Goal: Task Accomplishment & Management: Use online tool/utility

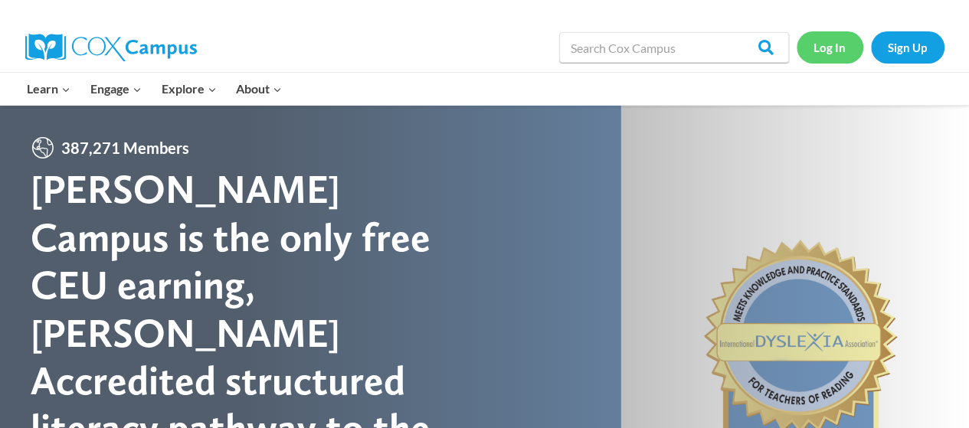
click at [821, 53] on link "Log In" at bounding box center [830, 46] width 67 height 31
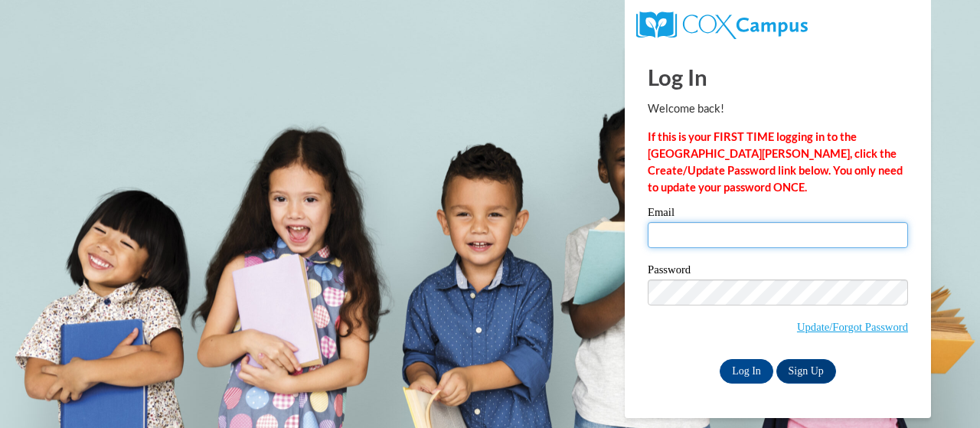
click at [682, 239] on input "Email" at bounding box center [778, 235] width 260 height 26
type input "neblett.mortoria.s@muscogee.k12.ga.us"
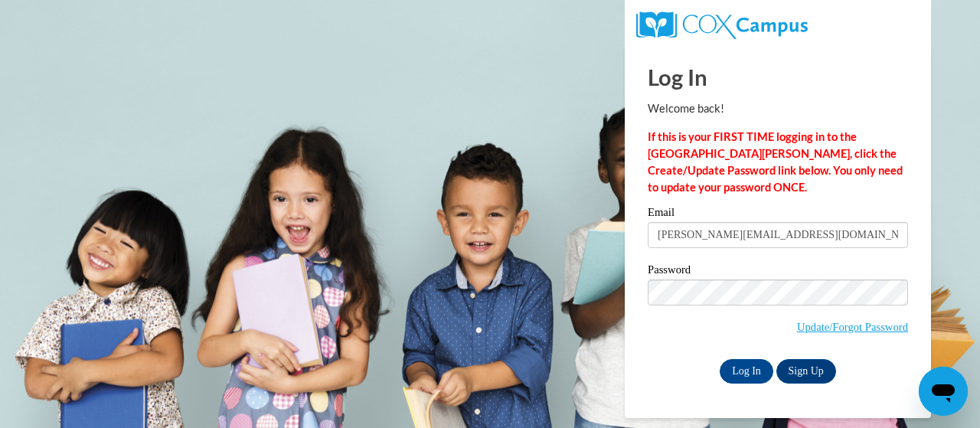
click at [755, 387] on div "Log In Welcome back! If this is your FIRST TIME logging in to the NEW Cox Campu…" at bounding box center [777, 232] width 329 height 372
click at [741, 362] on input "Log In" at bounding box center [747, 371] width 54 height 25
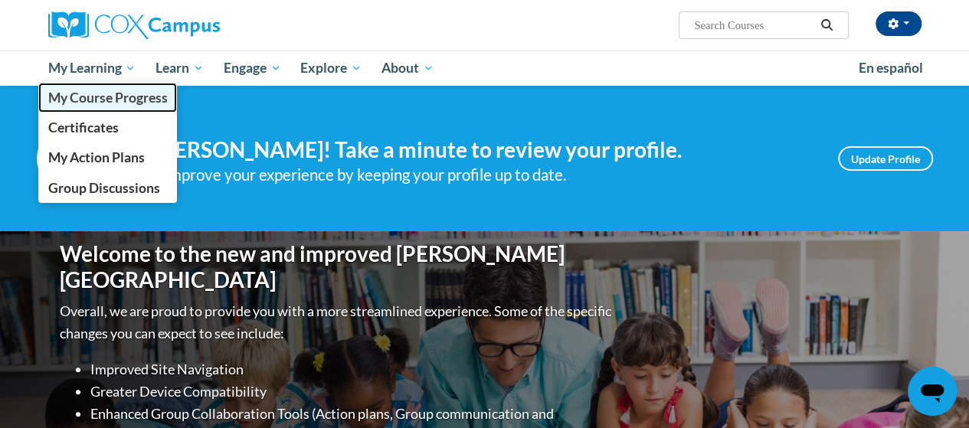
click at [98, 94] on span "My Course Progress" at bounding box center [106, 98] width 119 height 16
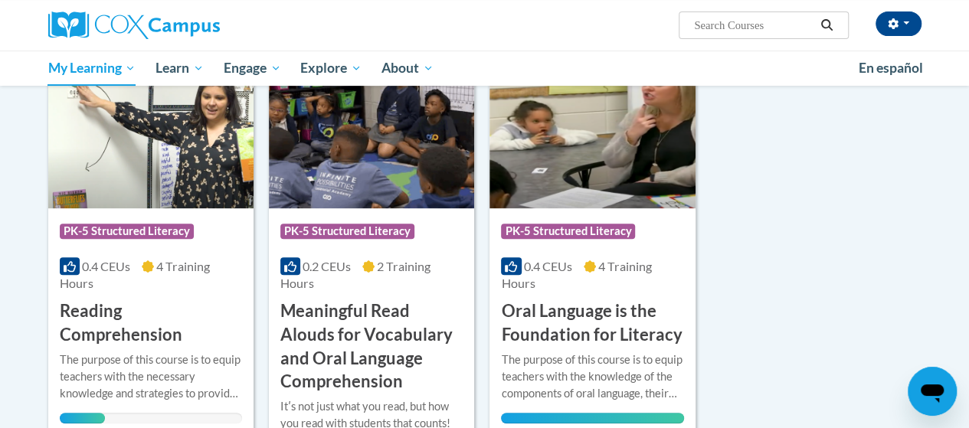
scroll to position [294, 0]
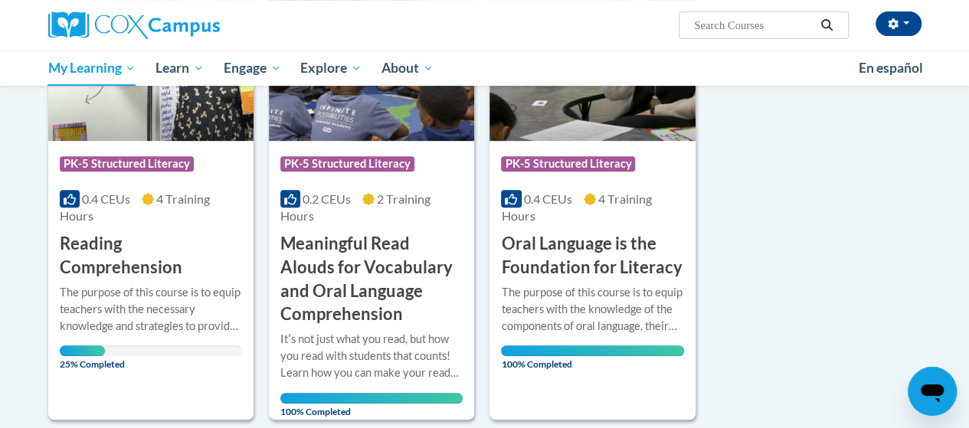
click at [262, 334] on div "Course Category: PK-5 Structured Literacy 0.4 CEUs 4 Training Hours COURSE Read…" at bounding box center [372, 411] width 649 height 853
click at [136, 142] on div "Course Category: PK-5 Structured Literacy 0.4 CEUs 4 Training Hours COURSE Read…" at bounding box center [150, 210] width 205 height 139
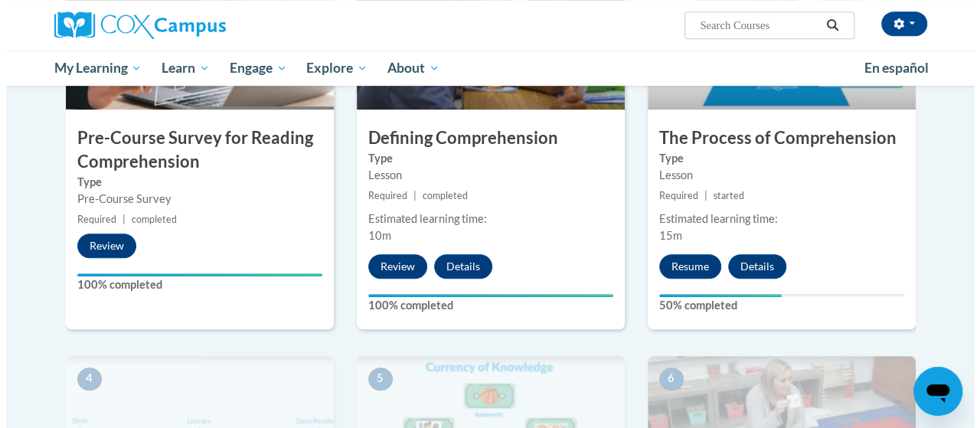
scroll to position [487, 0]
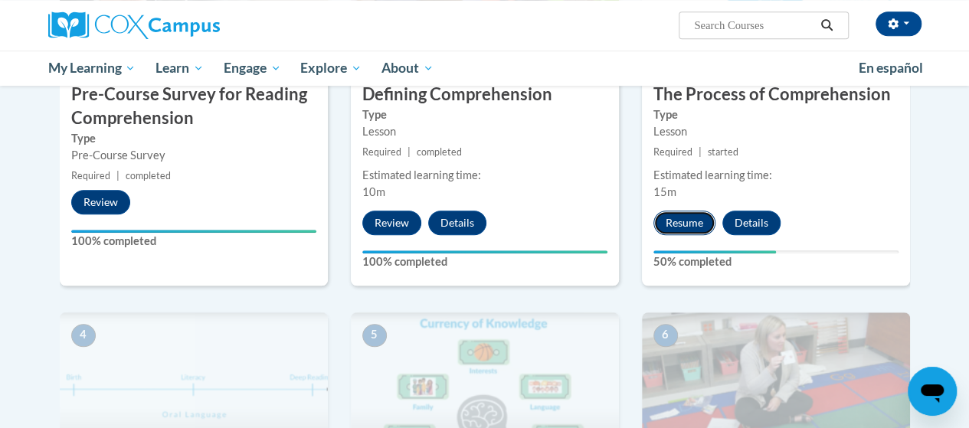
click at [677, 216] on button "Resume" at bounding box center [684, 223] width 62 height 25
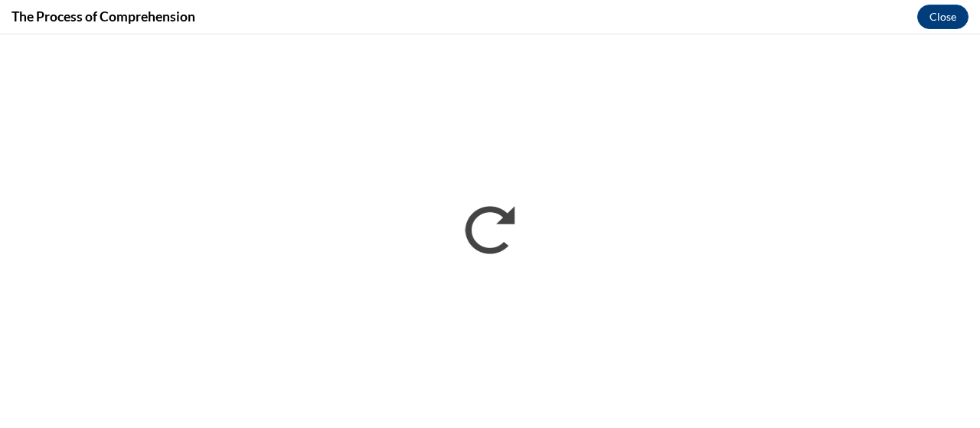
scroll to position [0, 0]
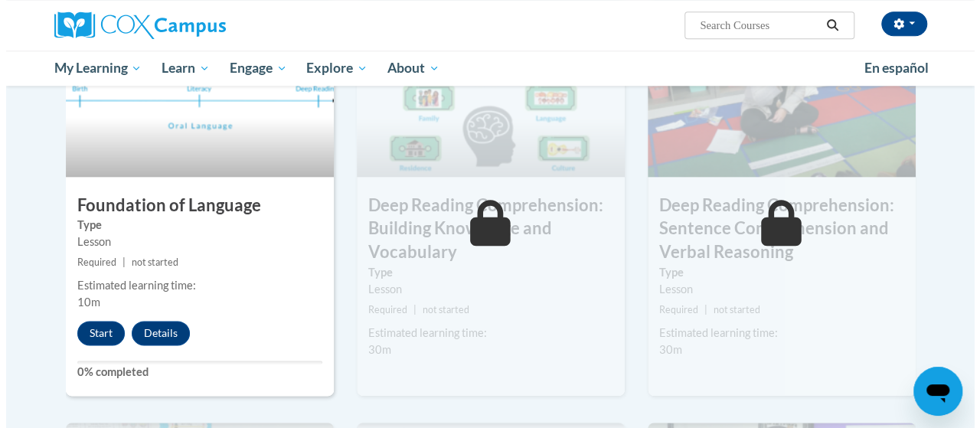
scroll to position [803, 0]
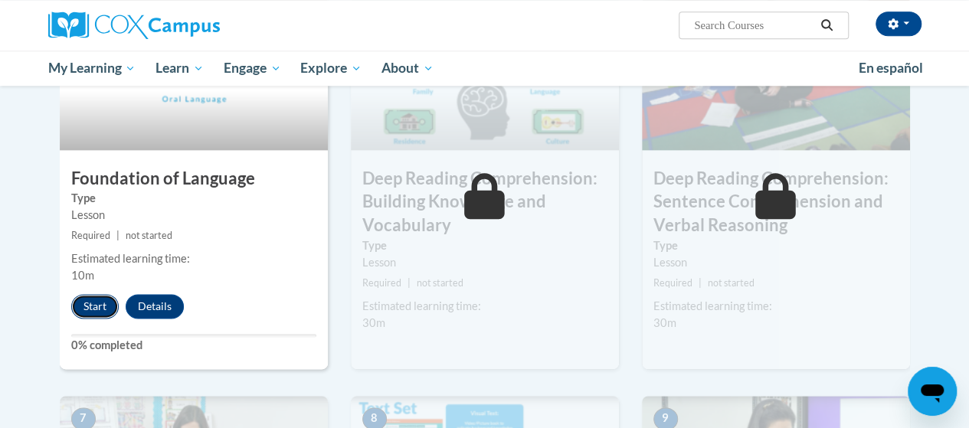
click at [88, 305] on button "Start" at bounding box center [94, 306] width 47 height 25
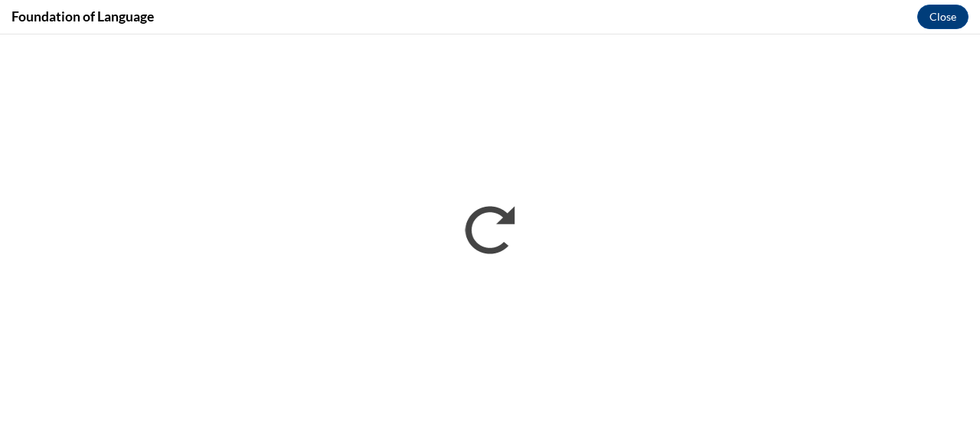
scroll to position [0, 0]
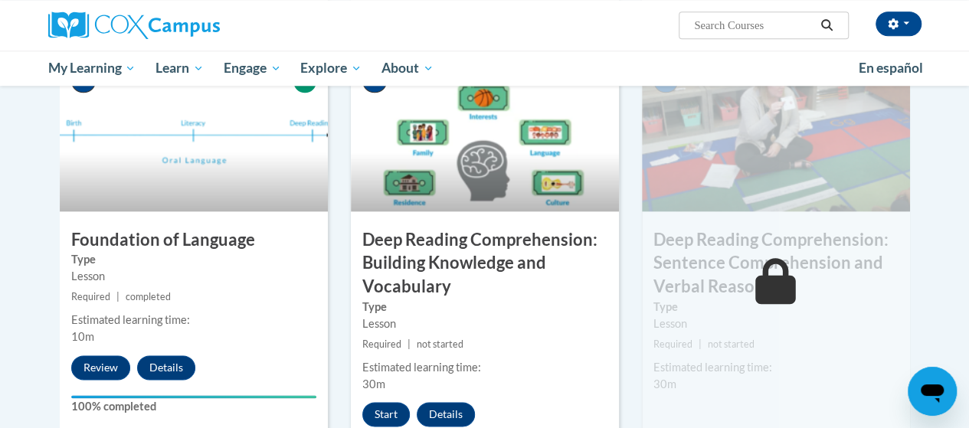
scroll to position [687, 0]
